Goal: Navigation & Orientation: Find specific page/section

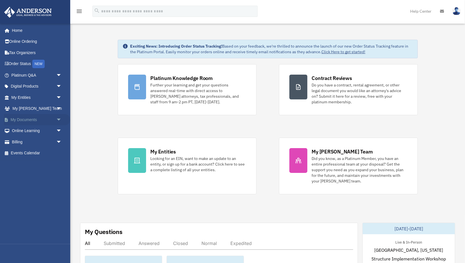
click at [25, 119] on link "My Documents arrow_drop_down" at bounding box center [37, 119] width 66 height 11
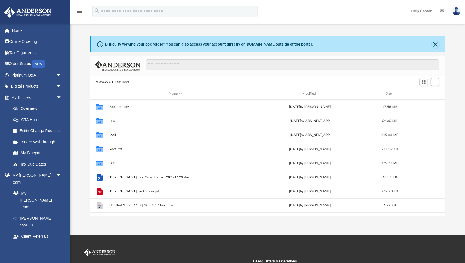
scroll to position [128, 355]
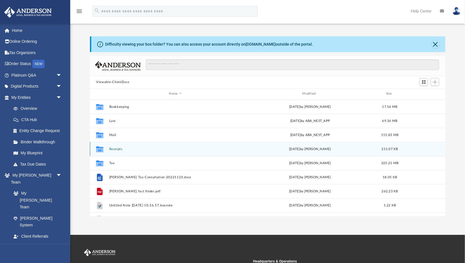
click at [116, 147] on button "Receipts" at bounding box center [175, 149] width 132 height 4
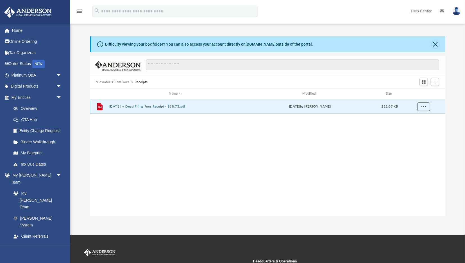
click at [424, 107] on span "More options" at bounding box center [424, 106] width 4 height 3
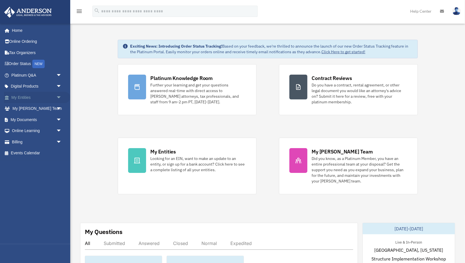
click at [27, 97] on link "My Entities arrow_drop_down" at bounding box center [37, 97] width 66 height 11
click at [60, 96] on span "arrow_drop_down" at bounding box center [61, 98] width 11 height 12
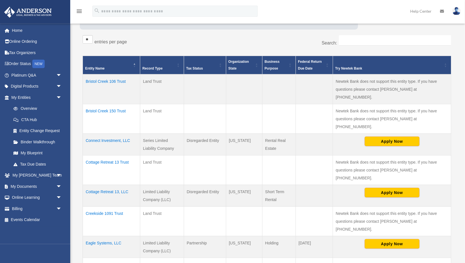
scroll to position [87, 0]
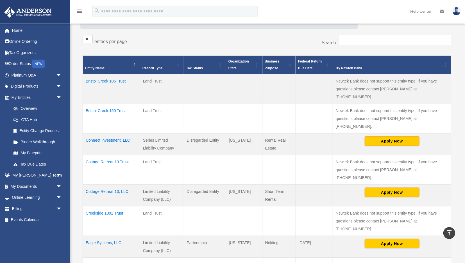
click at [104, 184] on td "Cottage Retreat 13, LLC" at bounding box center [111, 195] width 57 height 22
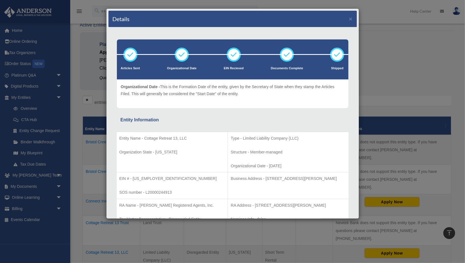
scroll to position [26, 0]
click at [350, 17] on button "×" at bounding box center [351, 19] width 4 height 6
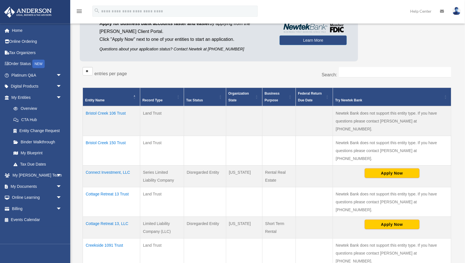
scroll to position [55, 0]
